Goal: Information Seeking & Learning: Learn about a topic

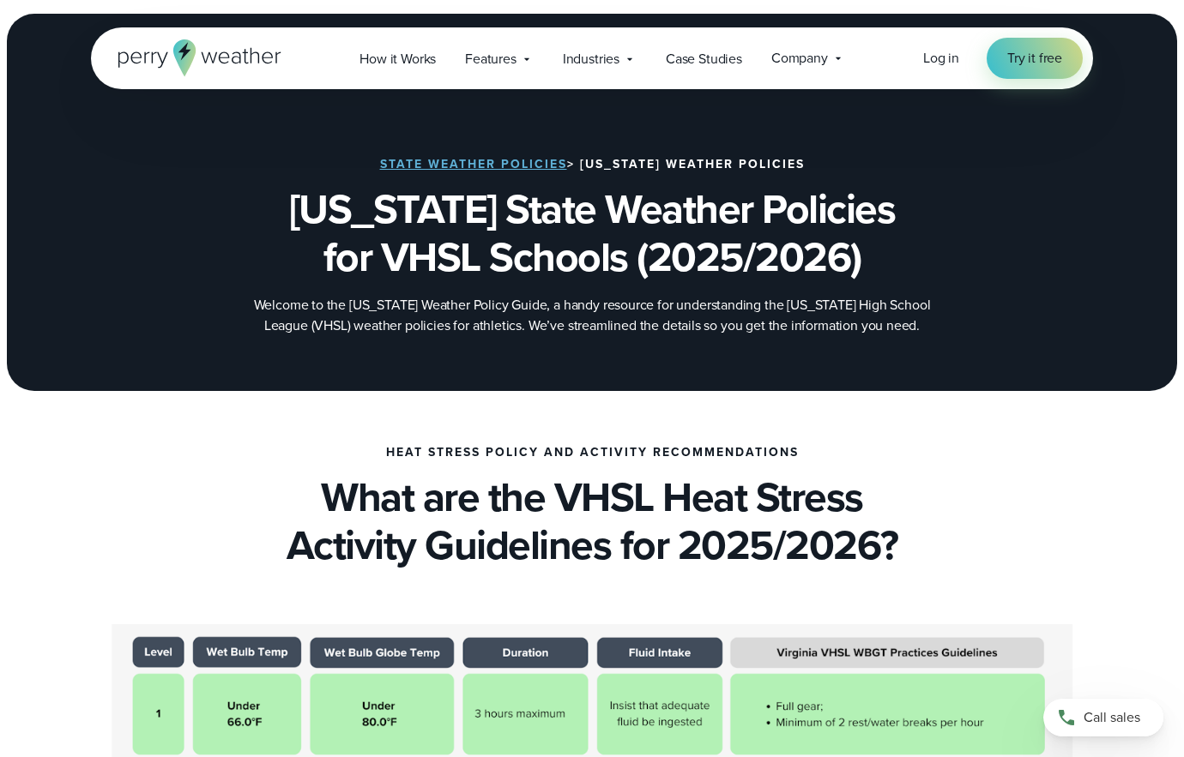
click at [168, 59] on icon at bounding box center [199, 57] width 163 height 37
click at [1029, 58] on span "Try it free" at bounding box center [1034, 58] width 55 height 21
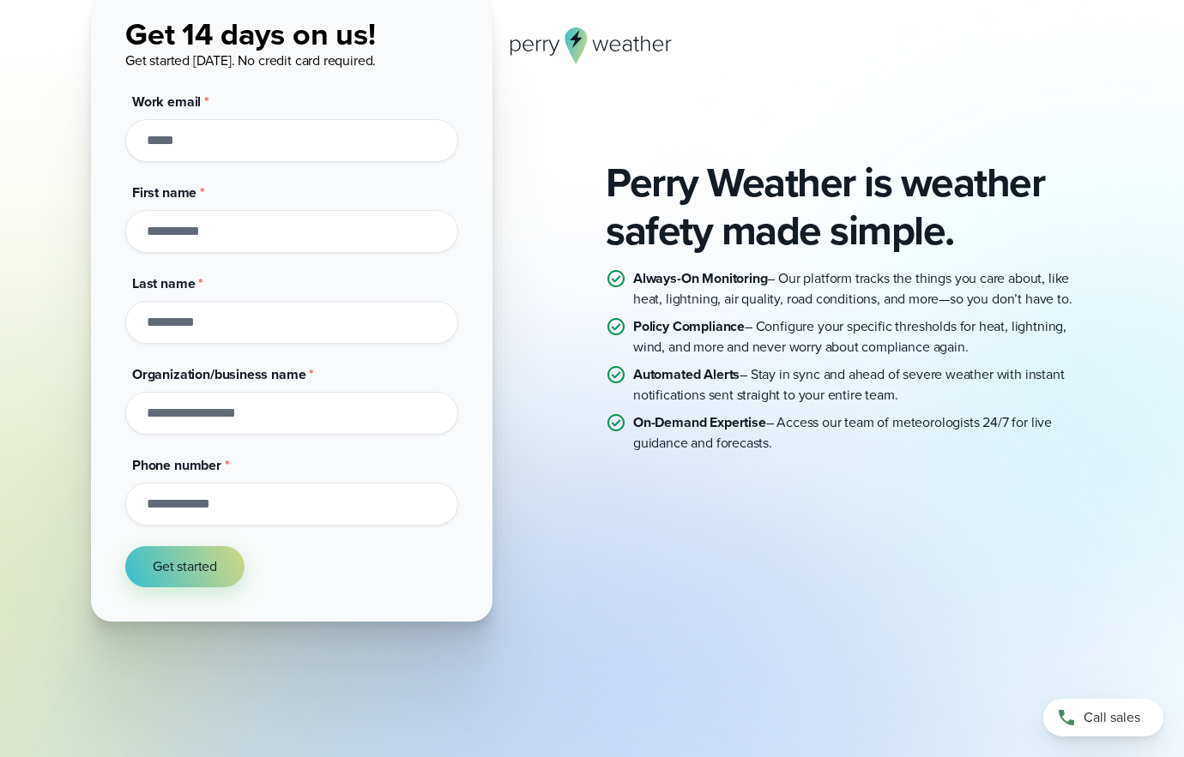
scroll to position [142, 0]
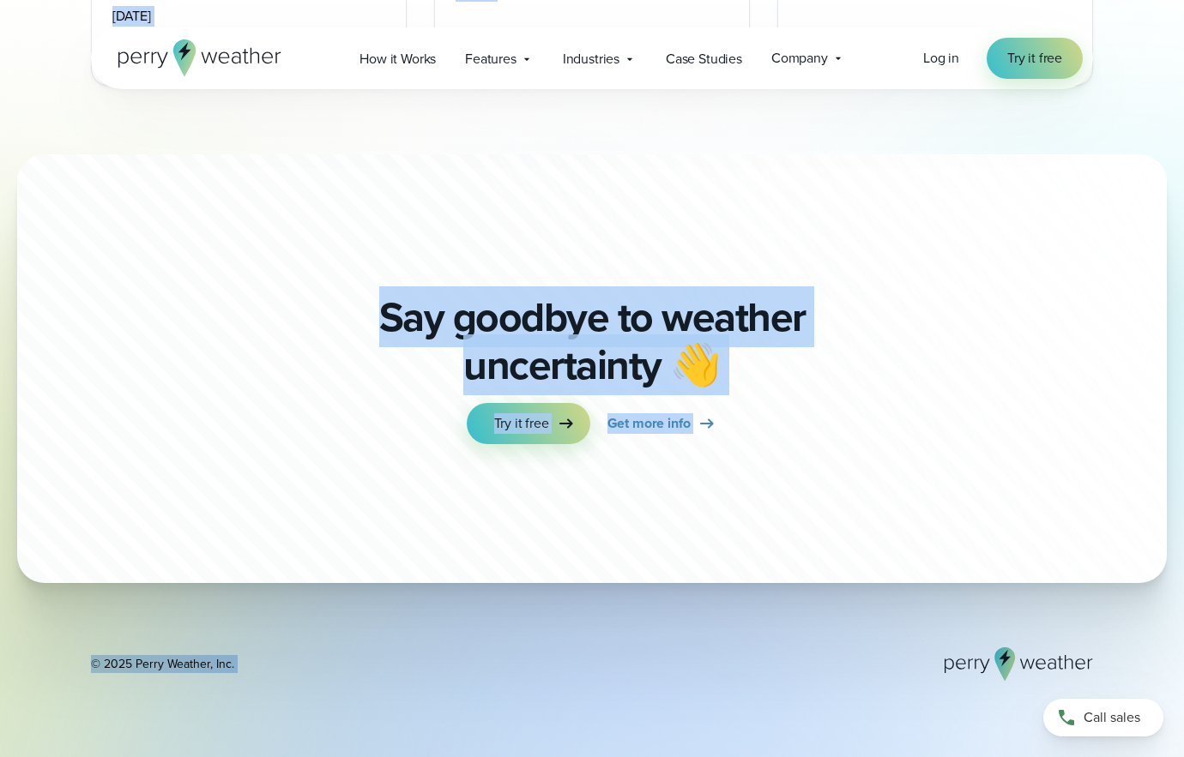
scroll to position [7504, 0]
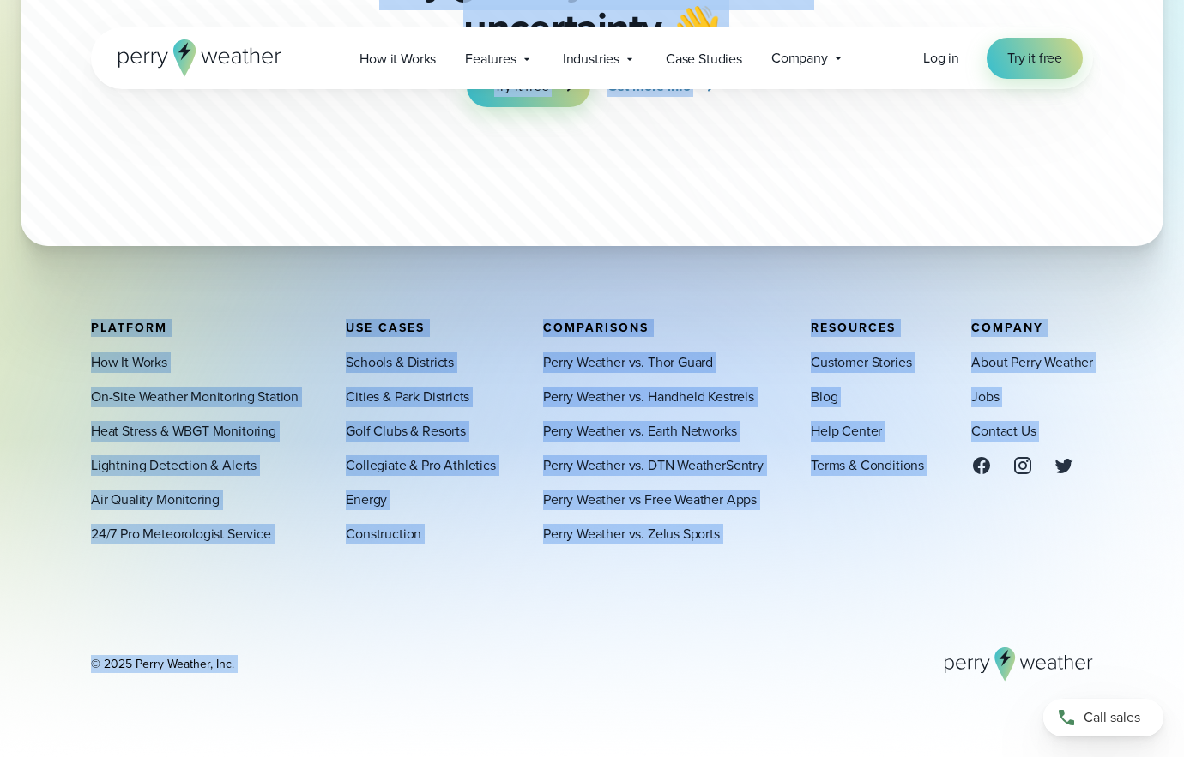
drag, startPoint x: 341, startPoint y: 207, endPoint x: 973, endPoint y: 813, distance: 875.9
copy div "Loremips Dolor Sitamet Consecte adi ELIT Seddoei (2999/8089) Tempori ut lab Etd…"
